Goal: Information Seeking & Learning: Learn about a topic

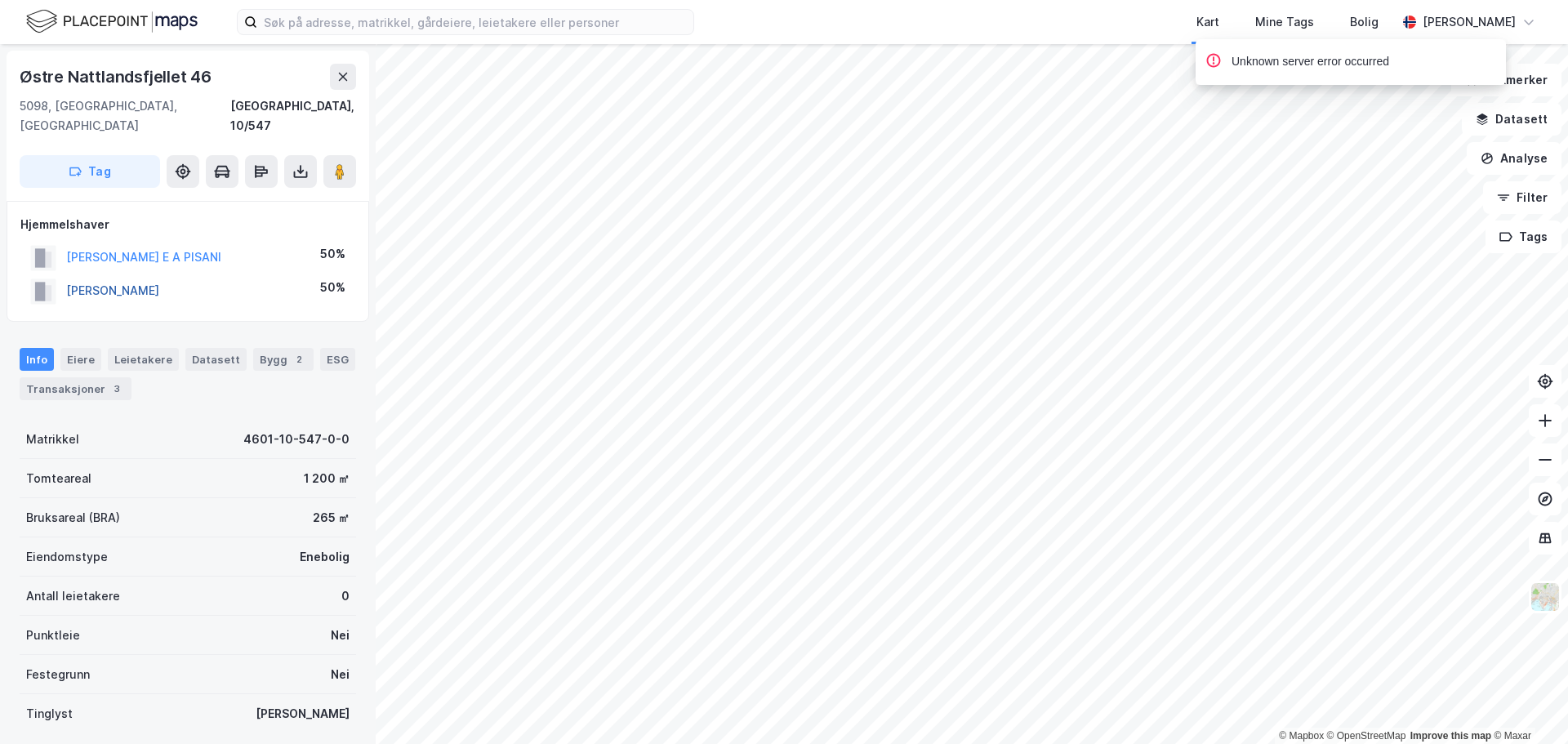
click at [0, 0] on button "[PERSON_NAME]" at bounding box center [0, 0] width 0 height 0
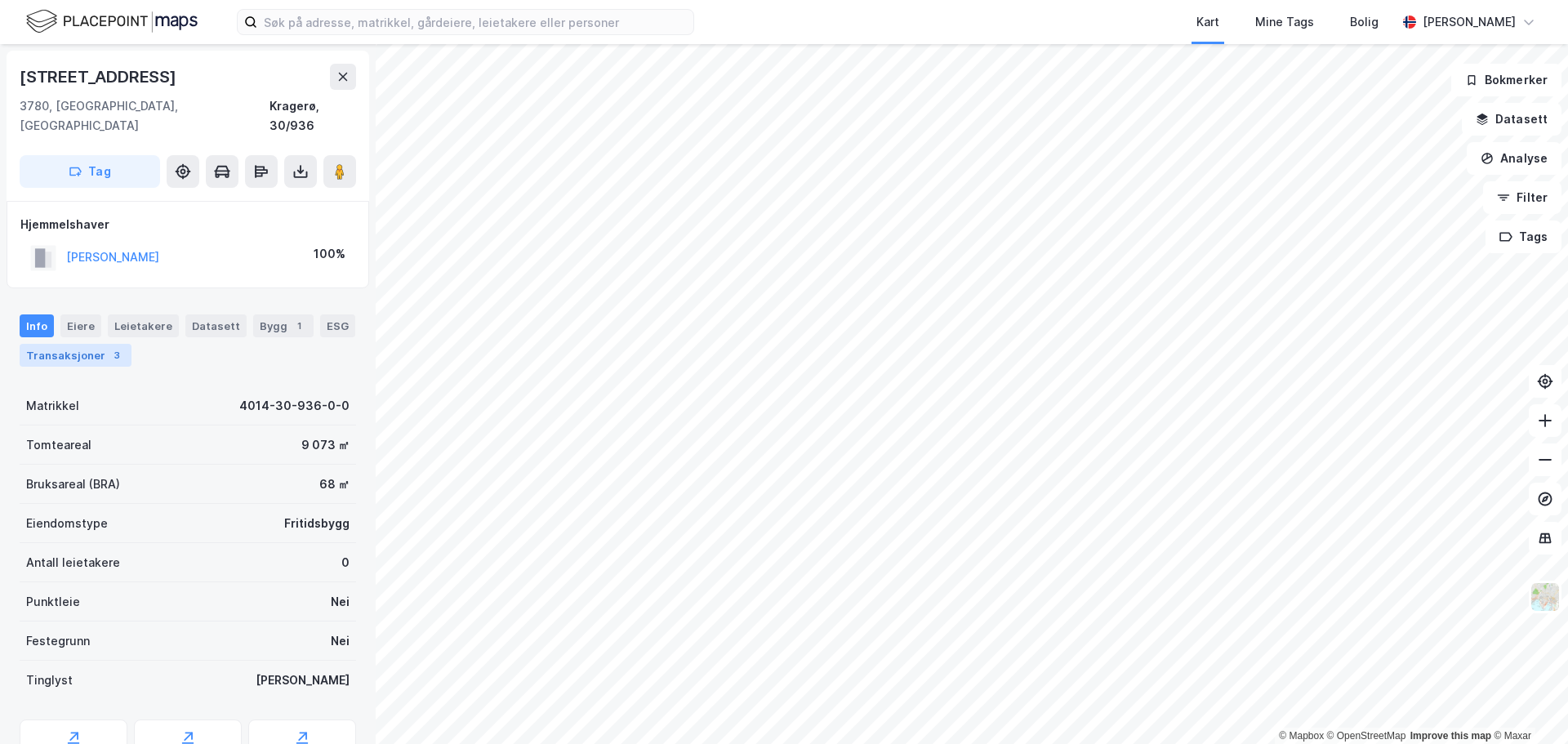
click at [73, 344] on div "Transaksjoner 3" at bounding box center [76, 355] width 112 height 23
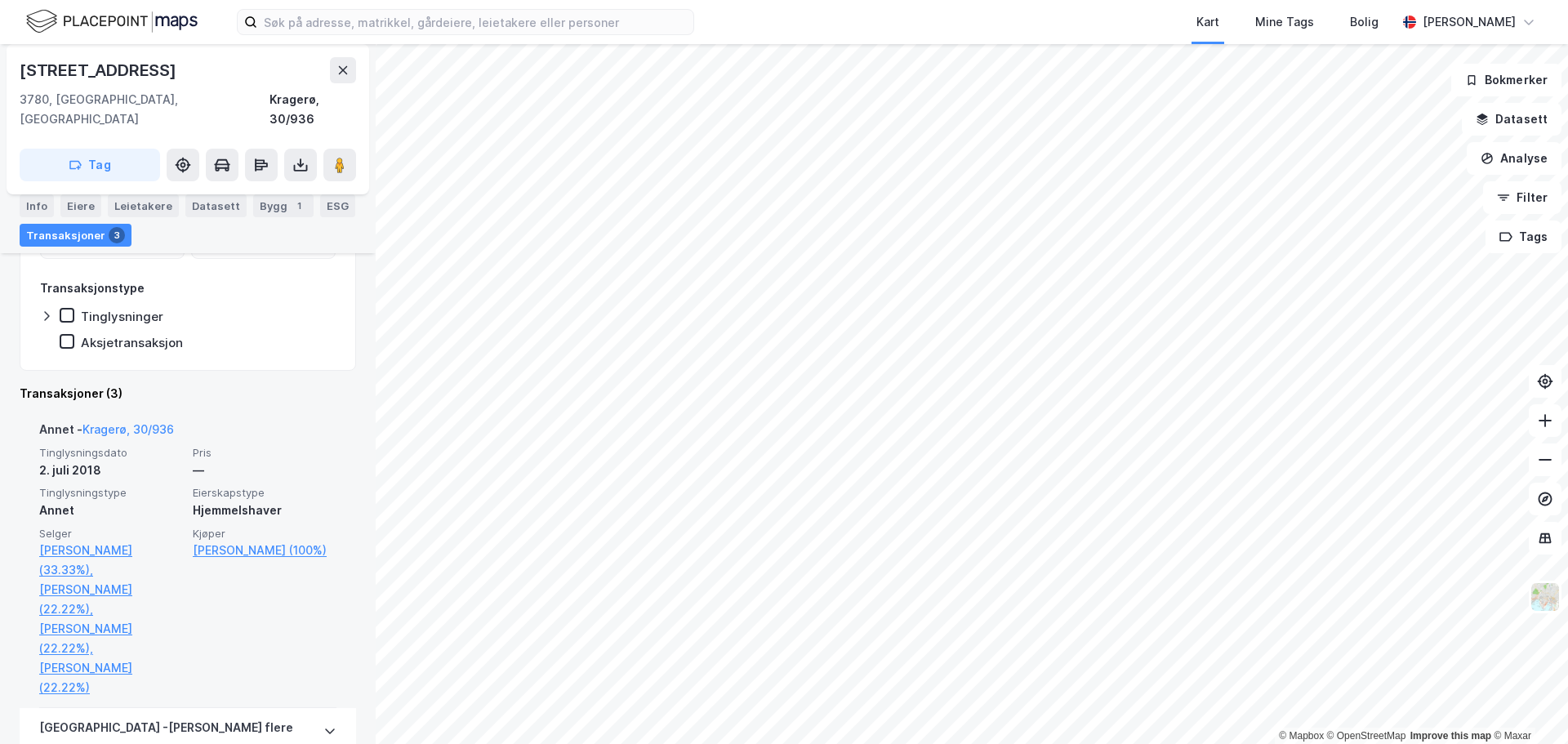
scroll to position [327, 0]
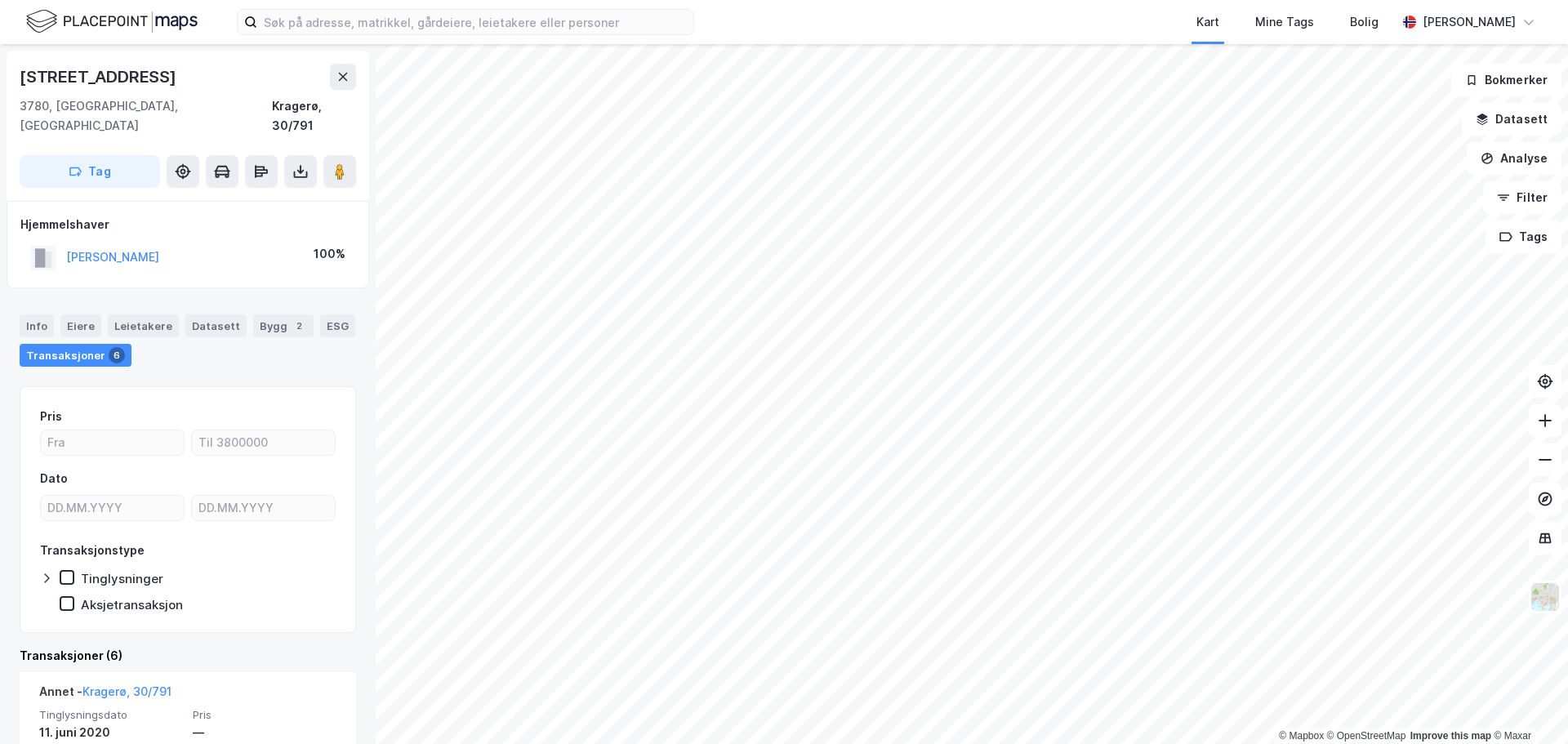
scroll to position [82, 0]
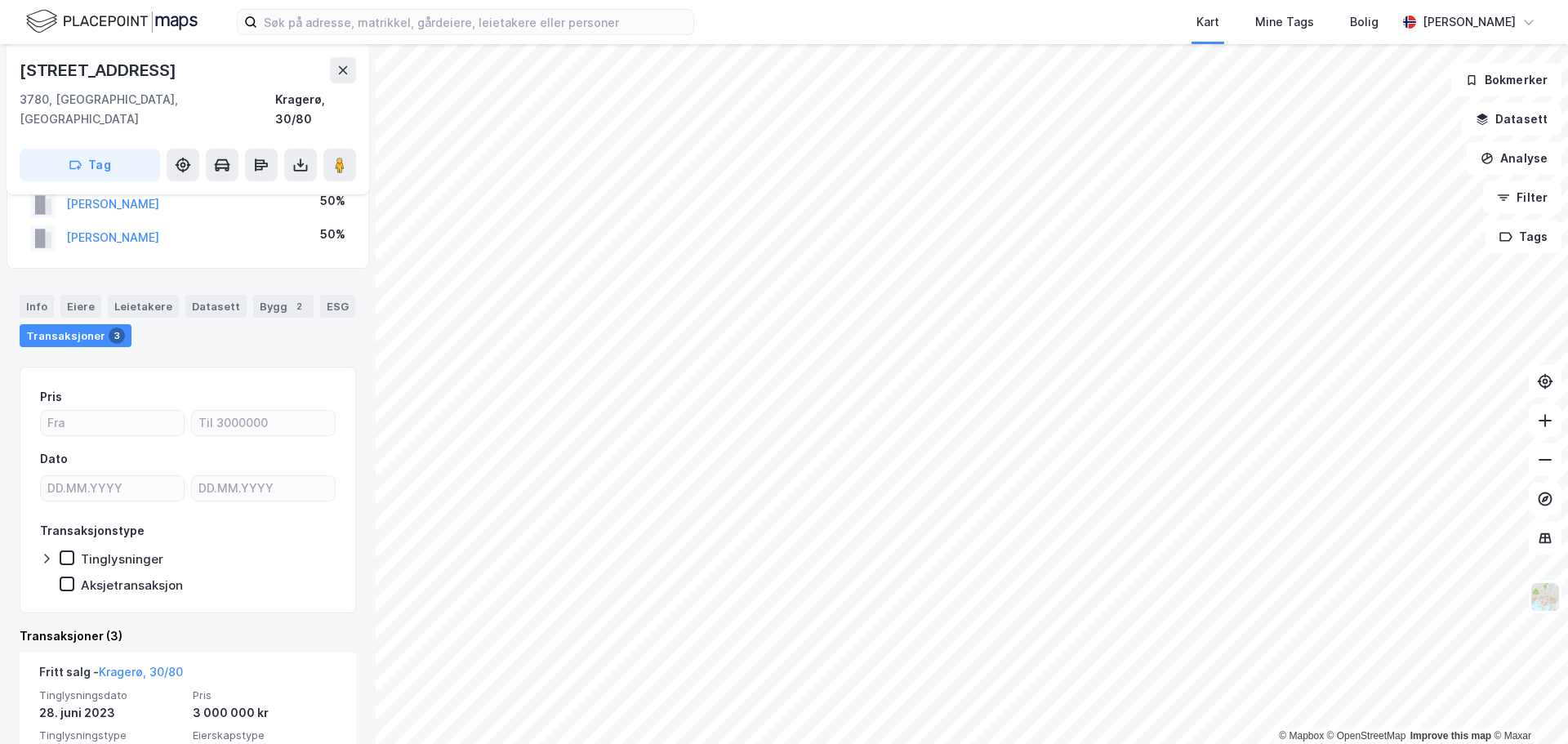
scroll to position [82, 0]
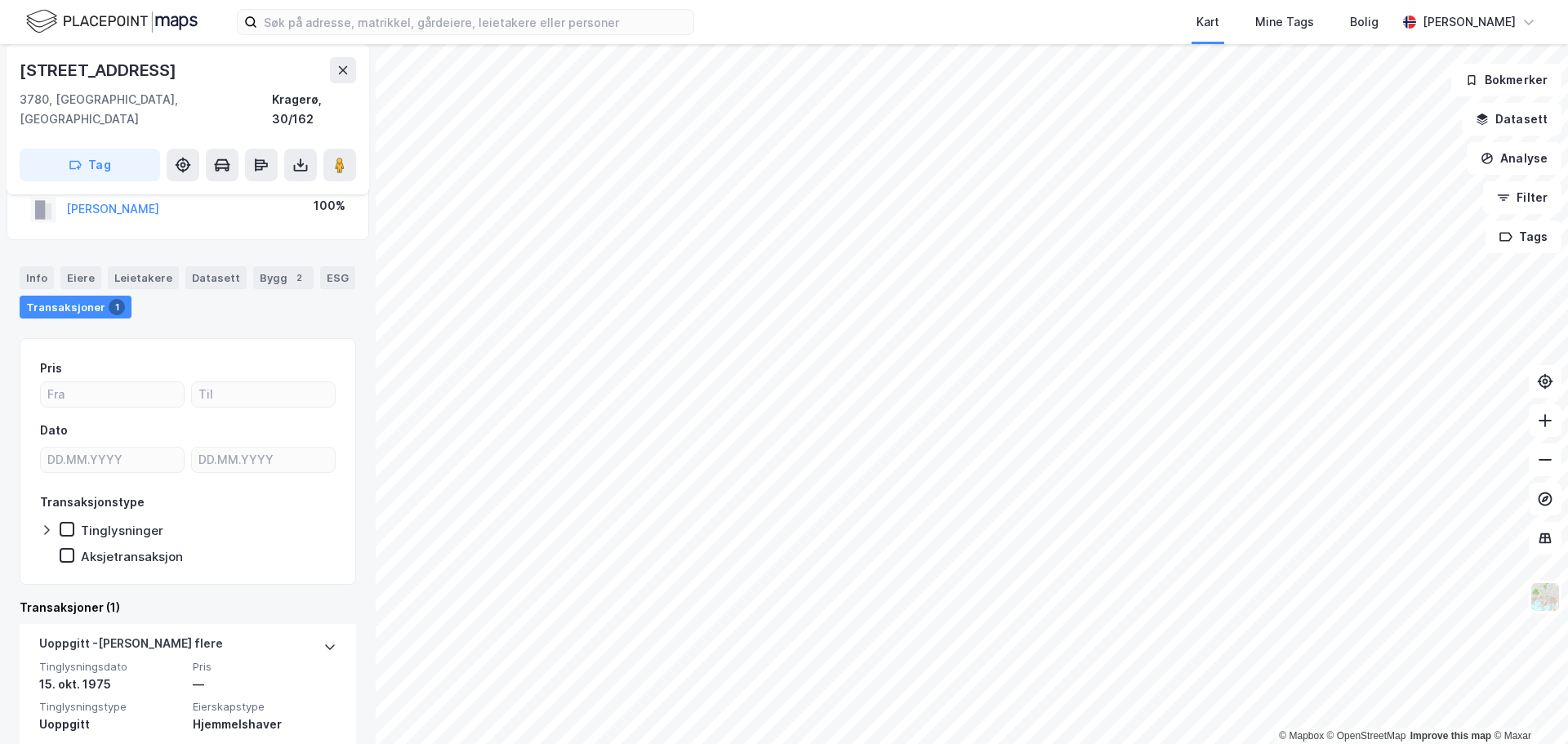
scroll to position [88, 0]
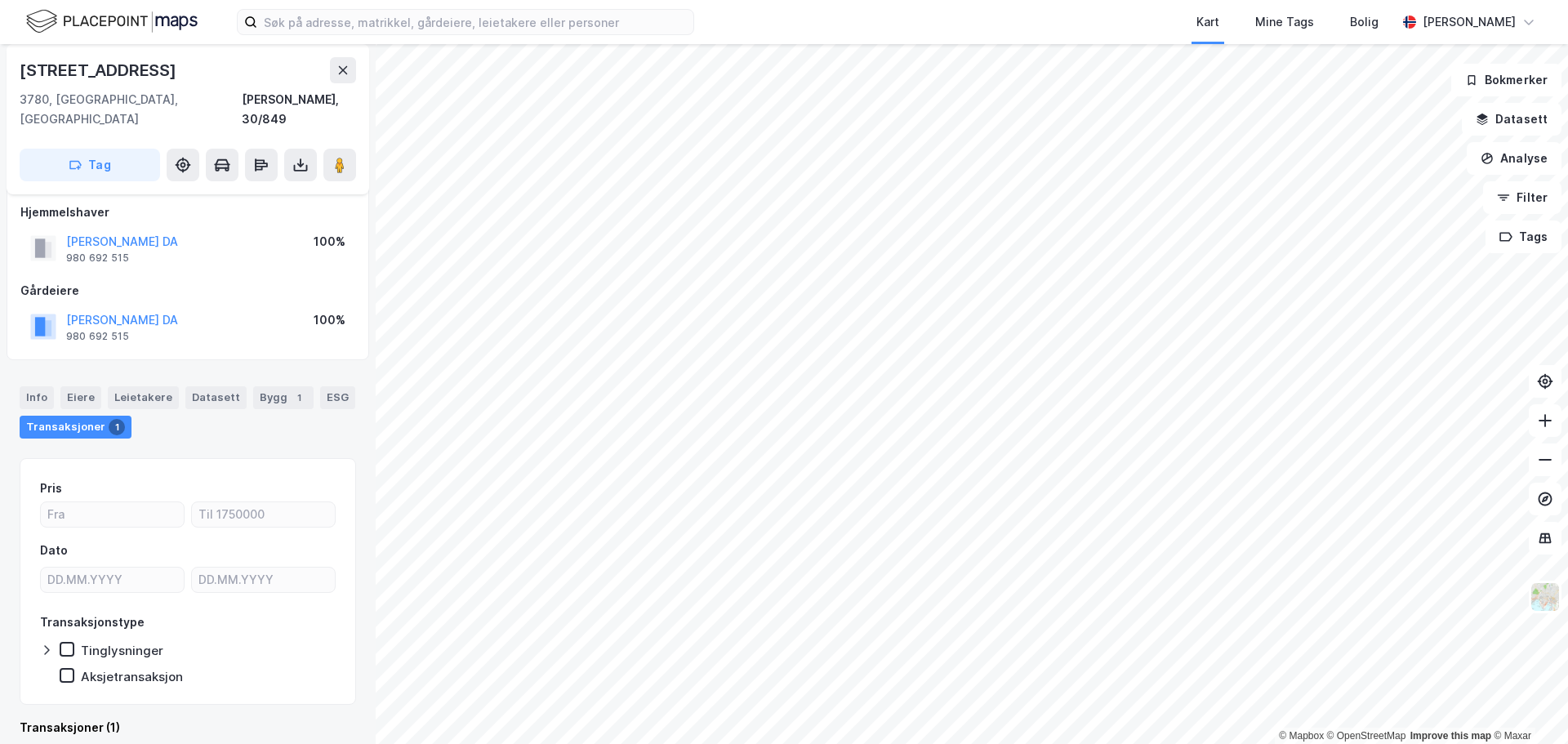
scroll to position [258, 0]
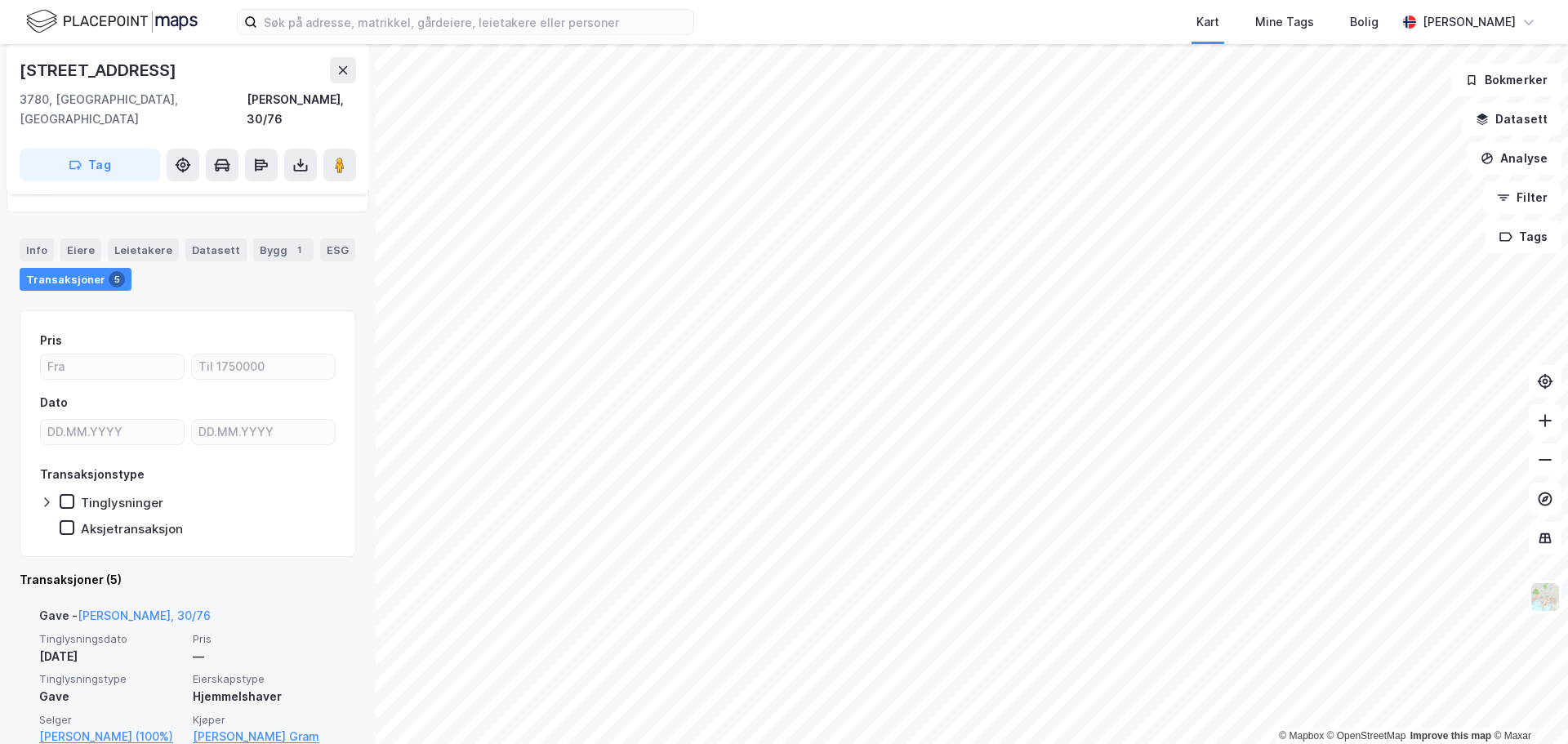
scroll to position [163, 0]
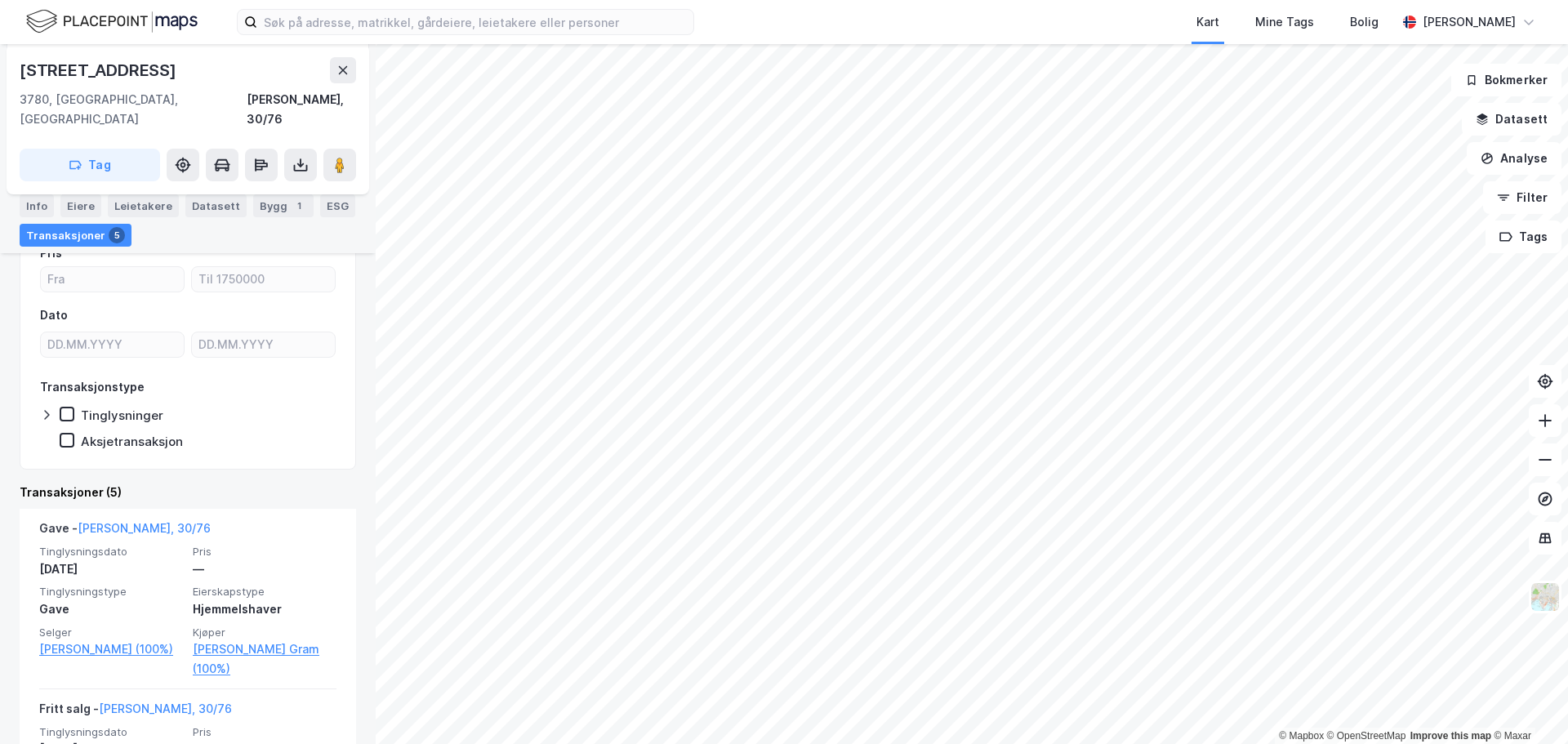
drag, startPoint x: 172, startPoint y: 2, endPoint x: 359, endPoint y: 106, distance: 214.0
click at [359, 106] on div "[STREET_ADDRESS]" at bounding box center [188, 119] width 363 height 151
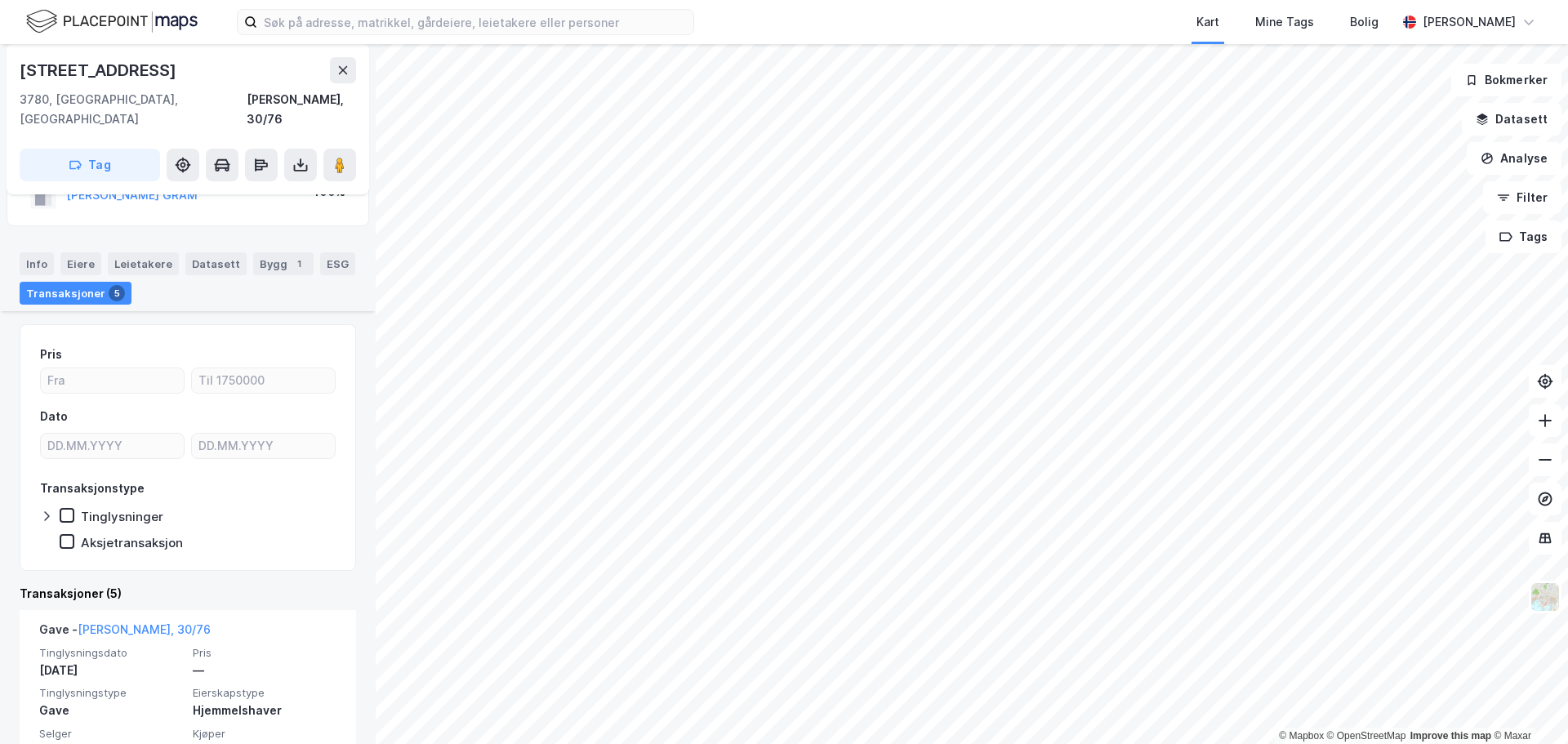
scroll to position [0, 0]
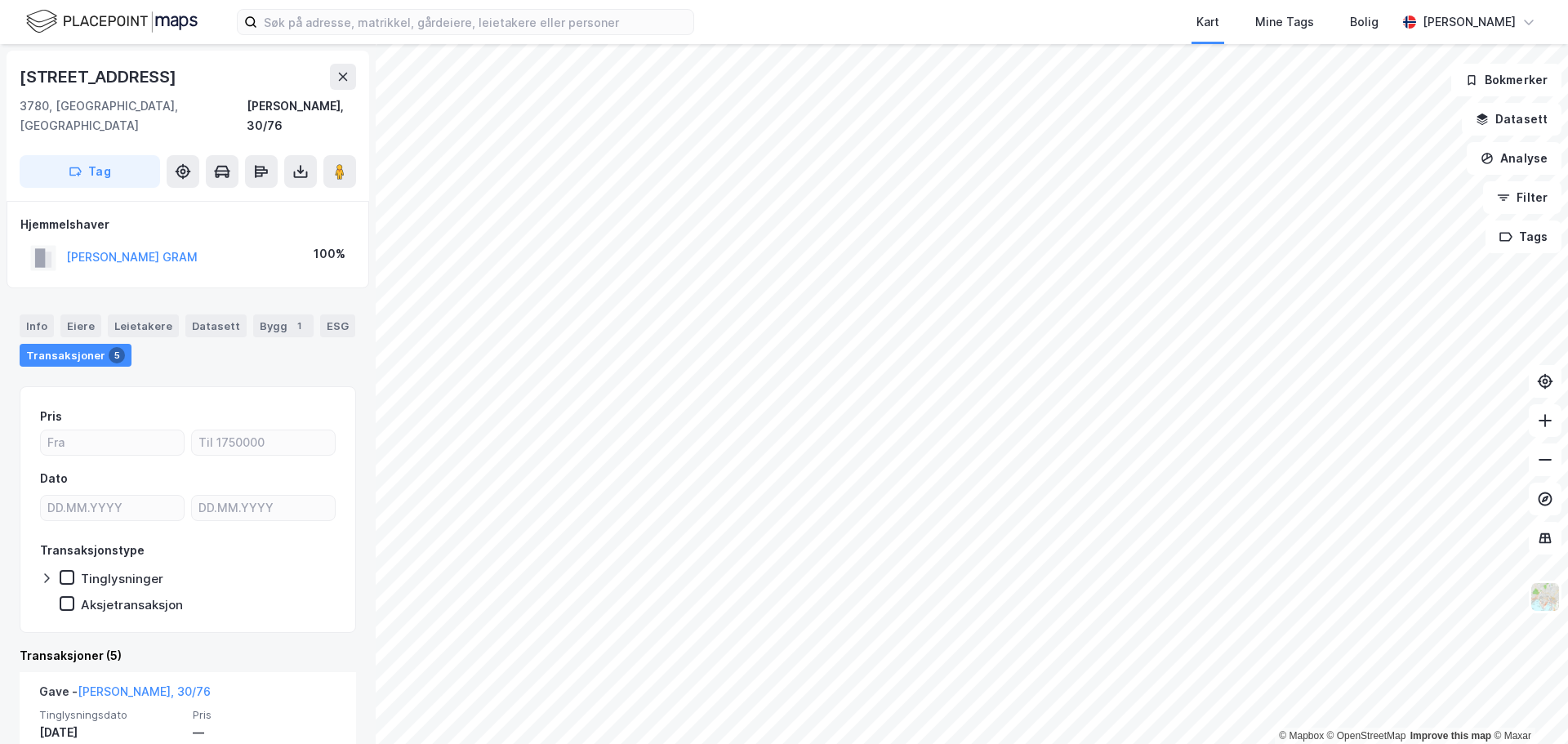
click at [913, 743] on html "Kart Mine Tags Bolig [PERSON_NAME] © Mapbox © OpenStreetMap Improve this map © …" at bounding box center [784, 372] width 1568 height 744
click at [783, 743] on html "Kart Mine Tags Bolig [PERSON_NAME] © Mapbox © OpenStreetMap Improve this map © …" at bounding box center [784, 372] width 1568 height 744
click at [1036, 743] on html "Kart Mine Tags Bolig [PERSON_NAME] © Mapbox © OpenStreetMap Improve this map © …" at bounding box center [784, 372] width 1568 height 744
click at [1023, 743] on html "Kart Mine Tags Bolig [PERSON_NAME] © Mapbox © OpenStreetMap Improve this map © …" at bounding box center [784, 372] width 1568 height 744
